Goal: Information Seeking & Learning: Learn about a topic

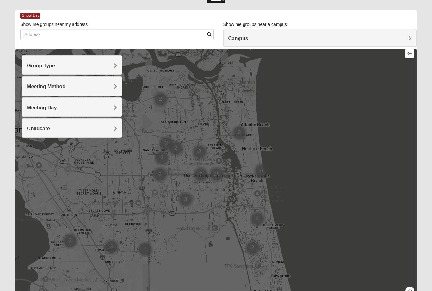
scroll to position [43, 0]
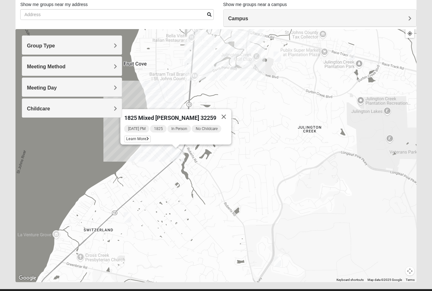
click at [132, 137] on span "Learn More" at bounding box center [137, 139] width 27 height 7
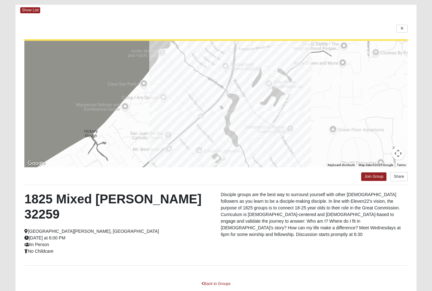
scroll to position [5, 0]
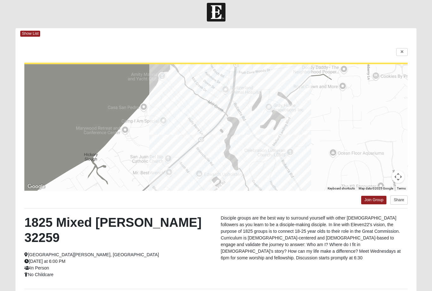
click at [27, 38] on div "Show List" at bounding box center [218, 33] width 396 height 11
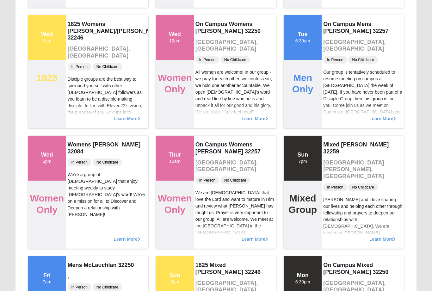
scroll to position [549, 0]
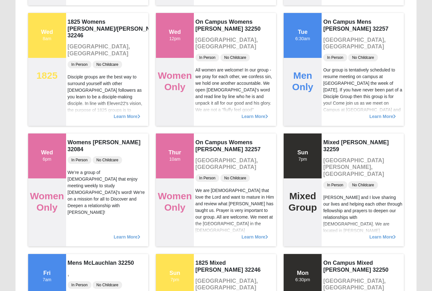
click at [258, 114] on span "Learn More" at bounding box center [255, 114] width 27 height 0
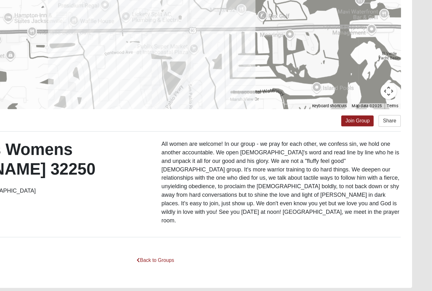
scroll to position [66, 0]
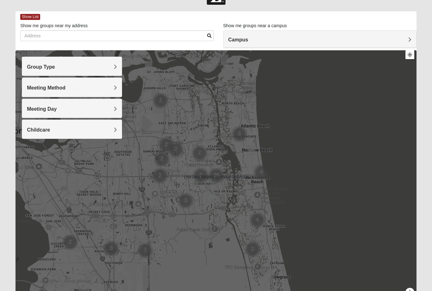
scroll to position [43, 0]
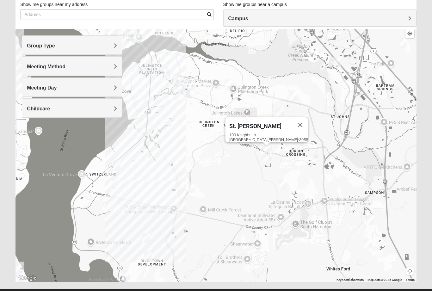
click at [232, 185] on div "St. [PERSON_NAME] [STREET_ADDRESS][PERSON_NAME]" at bounding box center [215, 155] width 401 height 253
click at [293, 122] on button "Close" at bounding box center [300, 124] width 15 height 15
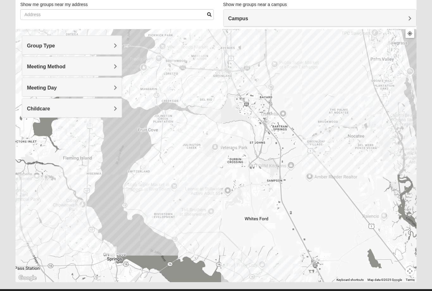
click at [241, 19] on span "Campus" at bounding box center [238, 18] width 20 height 5
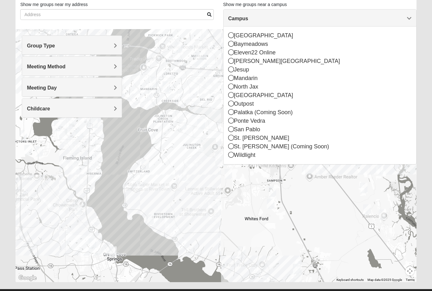
click at [229, 142] on div "St. [PERSON_NAME]" at bounding box center [319, 138] width 183 height 9
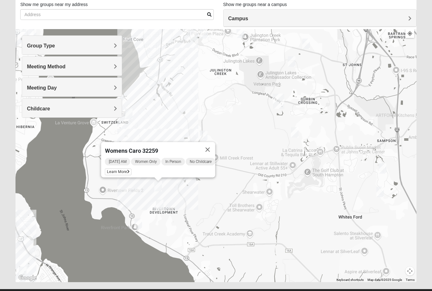
click at [212, 145] on button "Close" at bounding box center [207, 149] width 15 height 15
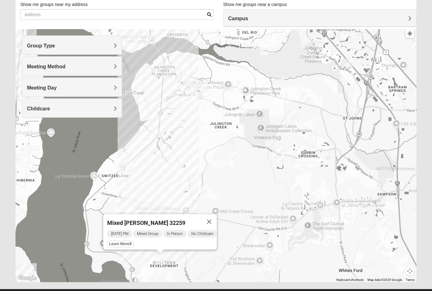
click at [212, 215] on button "Close" at bounding box center [209, 221] width 15 height 15
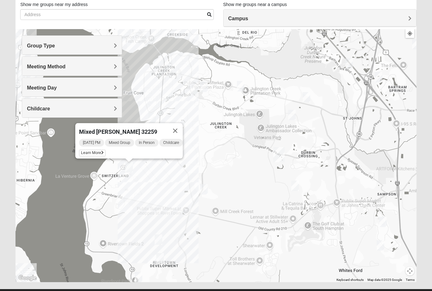
click at [175, 130] on button "Close" at bounding box center [175, 130] width 15 height 15
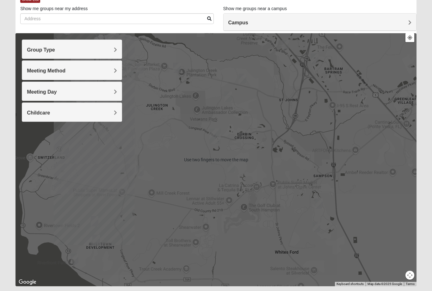
scroll to position [39, 0]
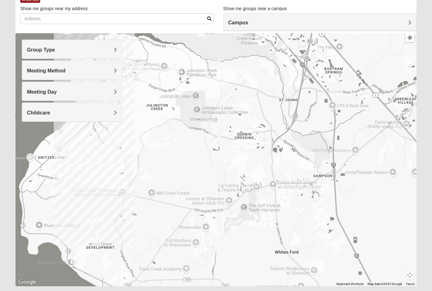
click at [111, 73] on h4 "Meeting Method" at bounding box center [72, 71] width 90 height 6
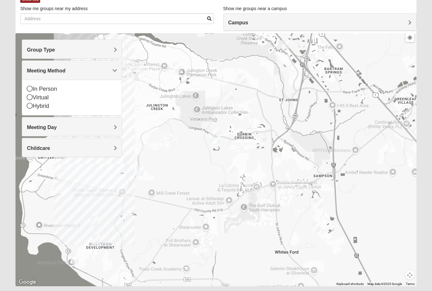
click at [28, 88] on icon at bounding box center [30, 89] width 6 height 6
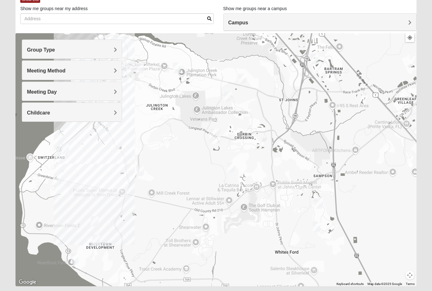
click at [55, 52] on span "Group Type" at bounding box center [41, 49] width 28 height 5
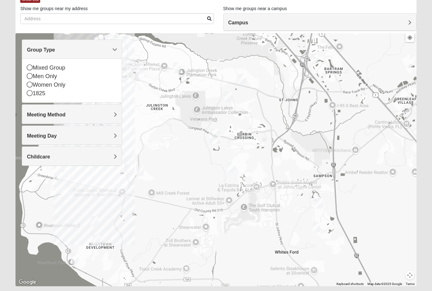
click at [27, 69] on icon at bounding box center [30, 68] width 6 height 6
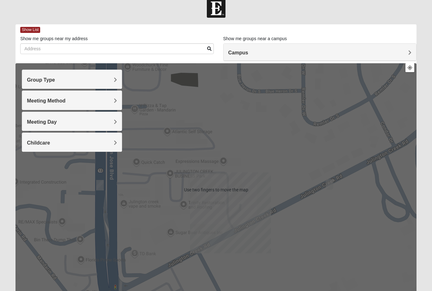
scroll to position [9, 0]
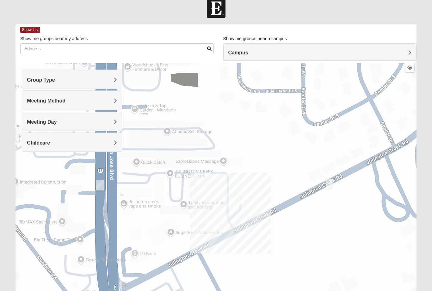
click at [30, 30] on span "Show List" at bounding box center [30, 30] width 20 height 6
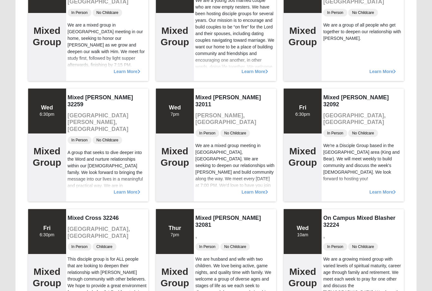
scroll to position [597, 0]
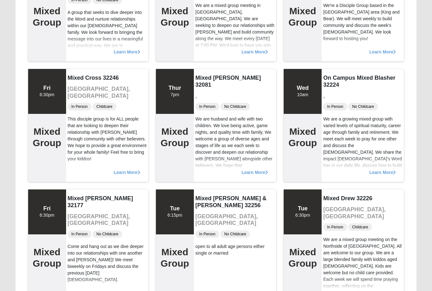
scroll to position [735, 0]
click at [382, 170] on div "Learn More" at bounding box center [363, 169] width 82 height 25
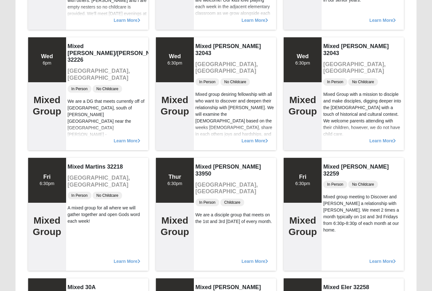
scroll to position [1850, 0]
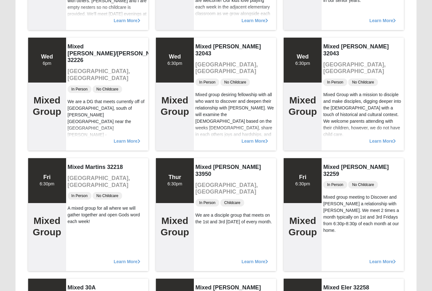
click at [83, 205] on div "A mixed group for all where we will gather together and open Gods word each wee…" at bounding box center [107, 215] width 79 height 20
click at [41, 183] on div "Fri 6:30pm" at bounding box center [47, 181] width 15 height 14
click at [81, 170] on div "Mixed Martins 32218 [GEOGRAPHIC_DATA], [GEOGRAPHIC_DATA] In Person No Childcare…" at bounding box center [107, 214] width 82 height 113
click at [122, 258] on span "Learn More" at bounding box center [127, 258] width 27 height 0
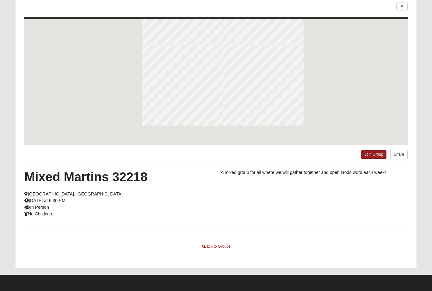
scroll to position [36, 0]
